Goal: Information Seeking & Learning: Learn about a topic

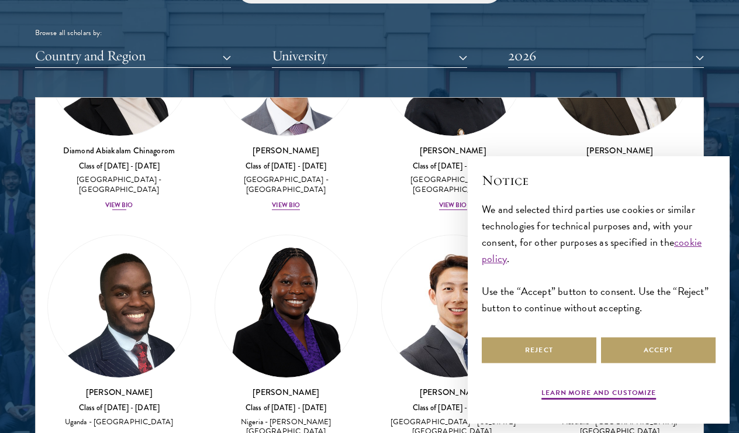
scroll to position [477, 0]
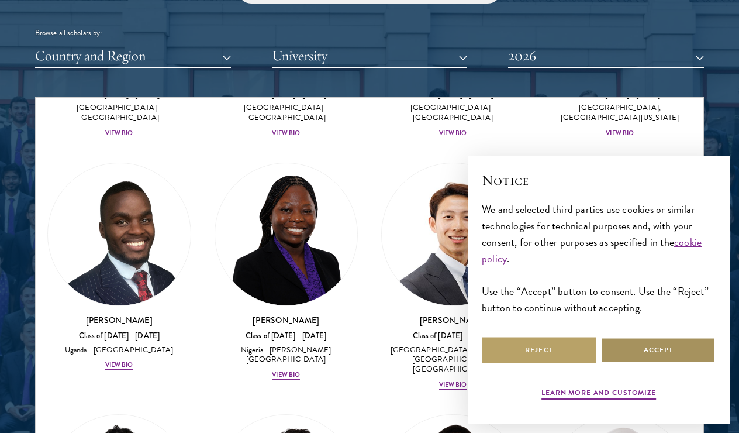
click at [653, 350] on button "Accept" at bounding box center [658, 350] width 115 height 26
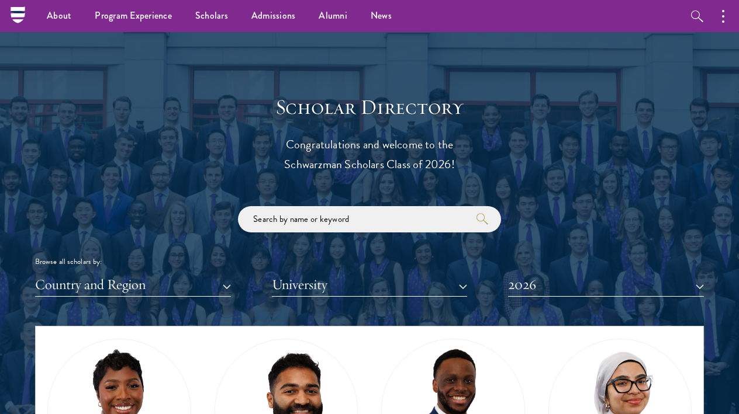
scroll to position [1170, 0]
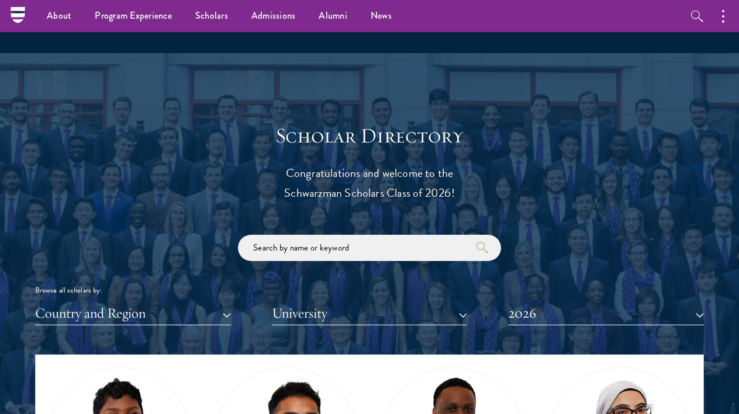
click at [590, 312] on button "2026" at bounding box center [606, 314] width 196 height 24
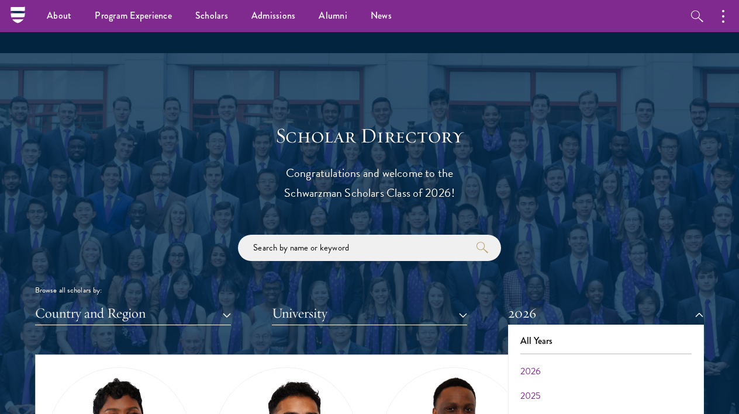
click at [542, 393] on button "2025" at bounding box center [605, 396] width 189 height 25
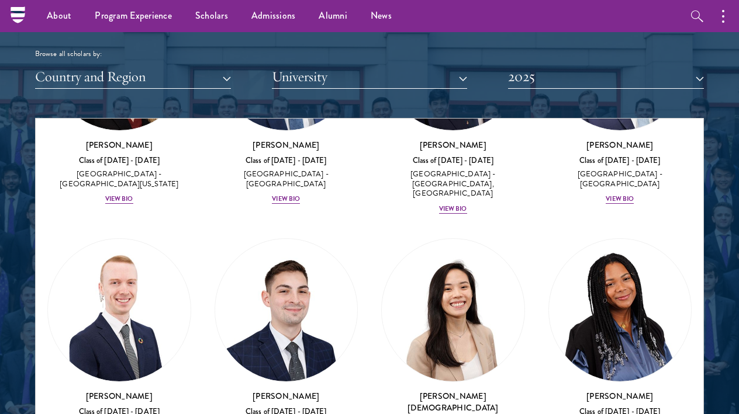
scroll to position [1374, 0]
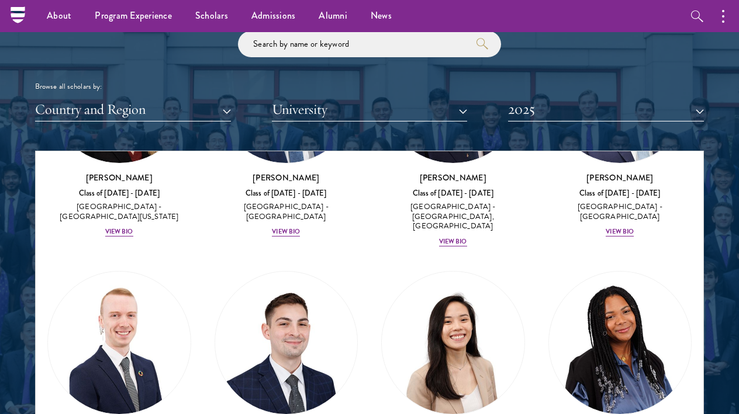
drag, startPoint x: 637, startPoint y: 19, endPoint x: 629, endPoint y: -16, distance: 35.9
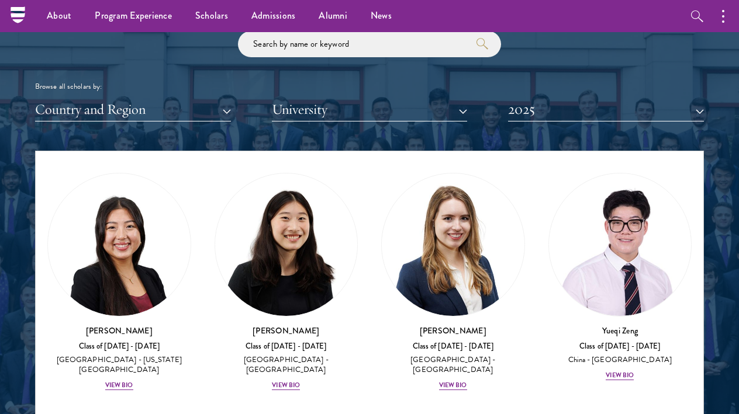
scroll to position [752, 0]
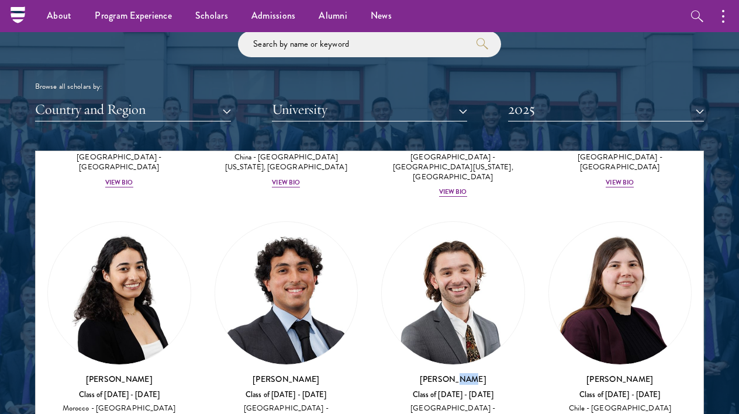
click at [584, 106] on button "2025" at bounding box center [606, 110] width 196 height 24
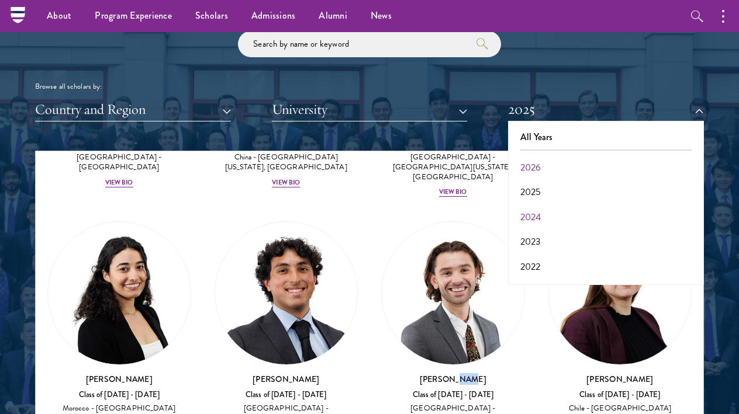
click at [544, 210] on button "2024" at bounding box center [605, 217] width 189 height 25
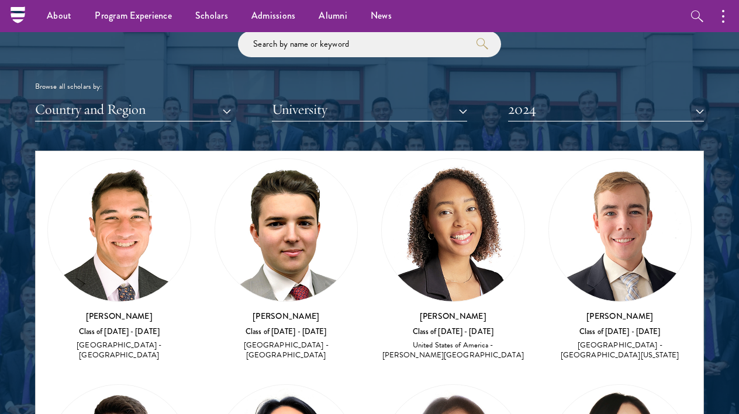
click at [609, 60] on div "Browse all scholars by: Country and Region All Countries and Regions [GEOGRAPHI…" at bounding box center [369, 76] width 669 height 91
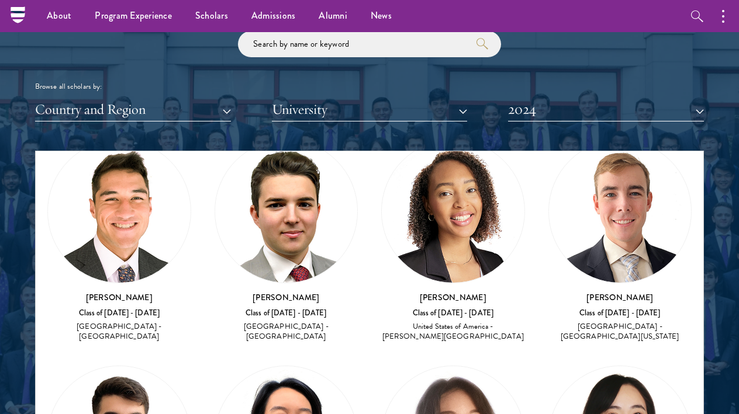
scroll to position [760, 0]
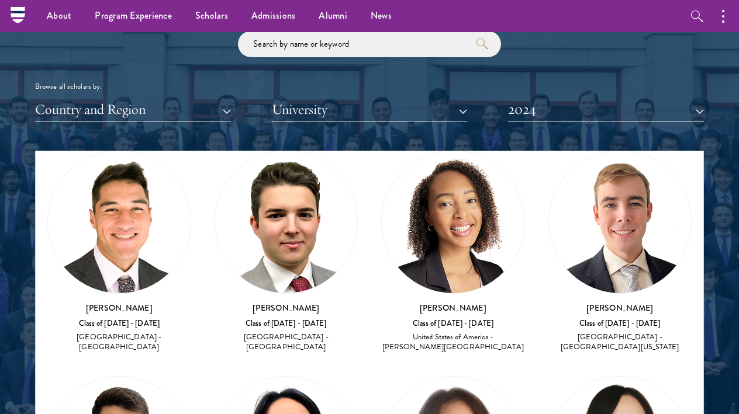
click at [458, 213] on img at bounding box center [453, 222] width 143 height 143
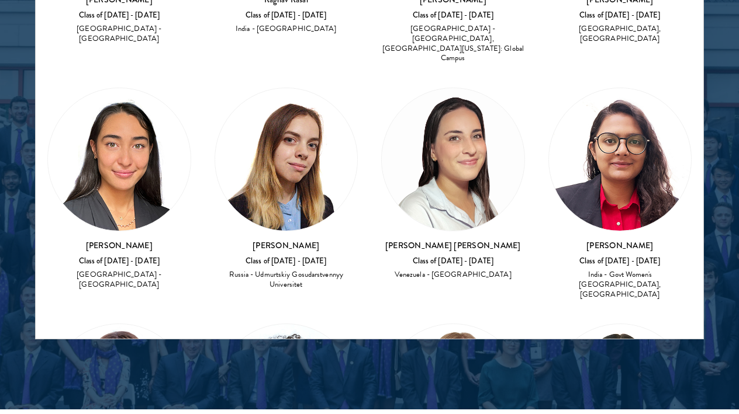
scroll to position [6037, 0]
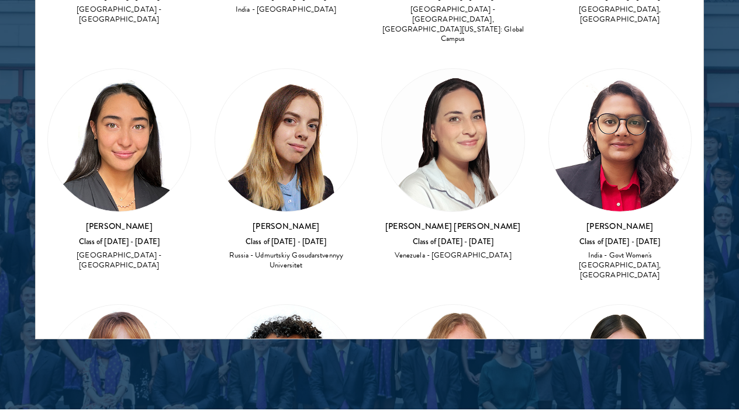
click at [717, 154] on div at bounding box center [369, 48] width 739 height 722
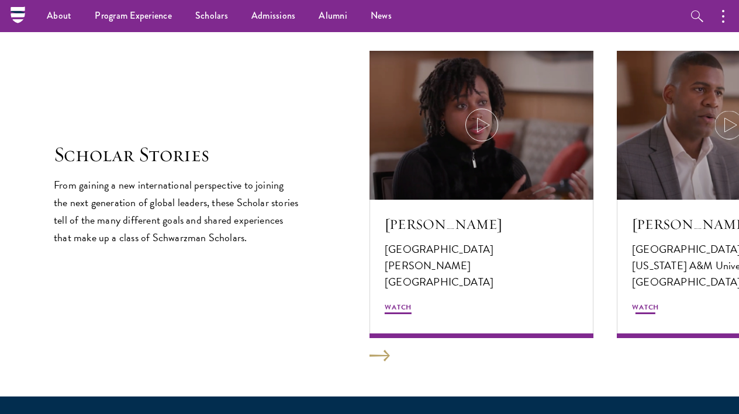
scroll to position [1935, 0]
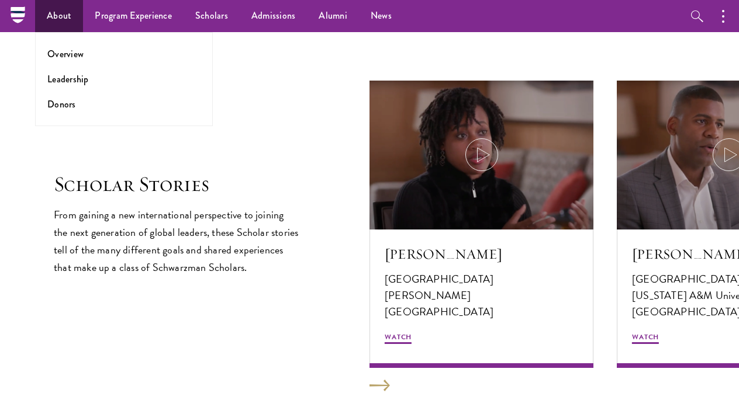
click at [57, 19] on link "About" at bounding box center [59, 16] width 48 height 32
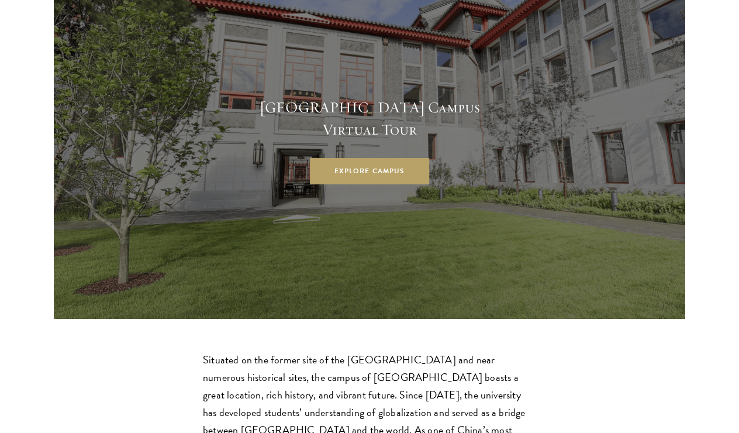
scroll to position [2994, 0]
